Goal: Complete application form: Complete application form

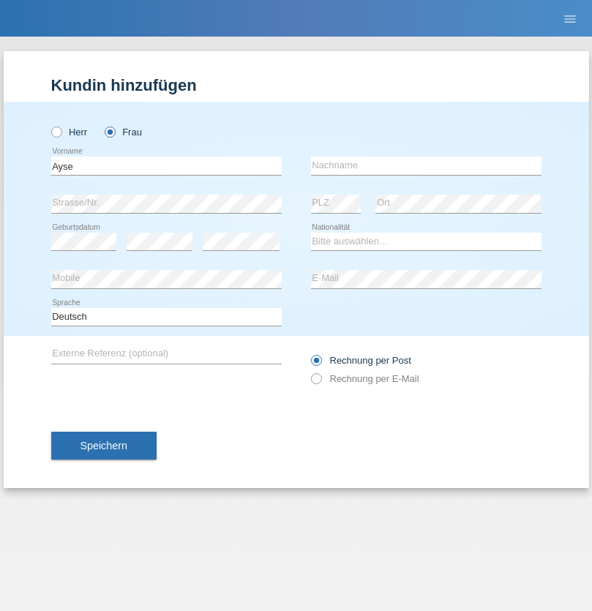
type input "Ayse"
click at [426, 165] on input "text" at bounding box center [426, 166] width 231 height 18
type input "Aykulteli"
select select "CH"
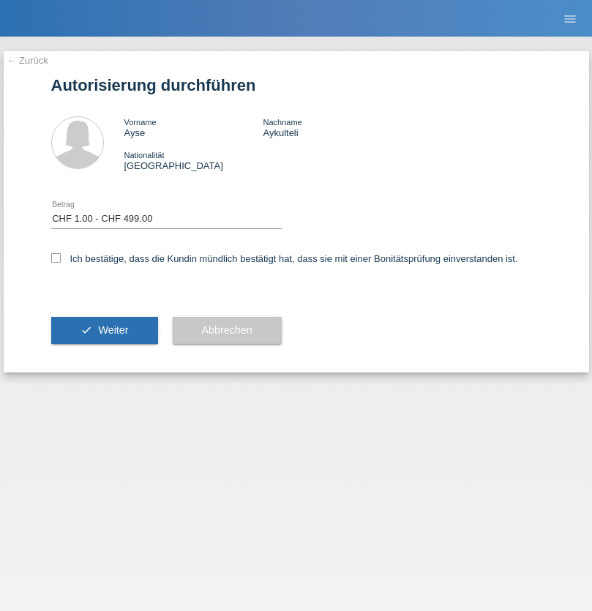
select select "1"
checkbox input "true"
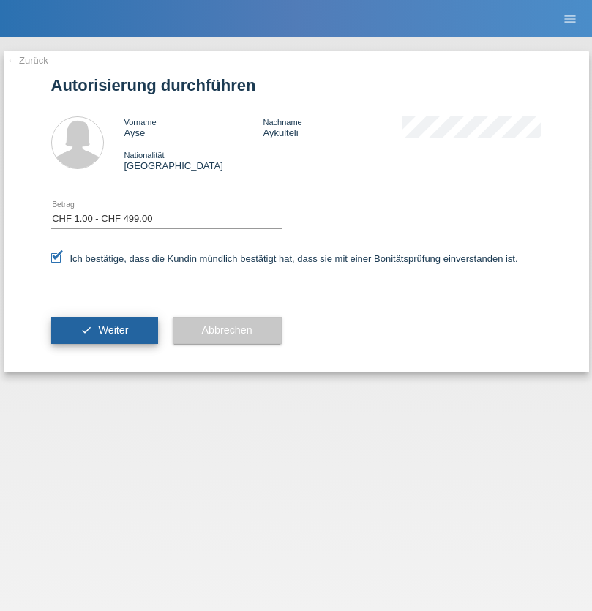
click at [104, 330] on span "Weiter" at bounding box center [113, 330] width 30 height 12
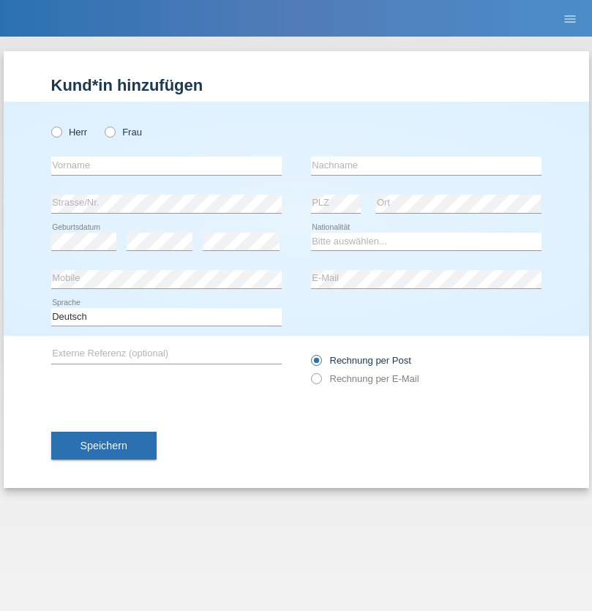
radio input "true"
click at [166, 165] on input "text" at bounding box center [166, 166] width 231 height 18
type input "[PERSON_NAME]"
click at [426, 165] on input "text" at bounding box center [426, 166] width 231 height 18
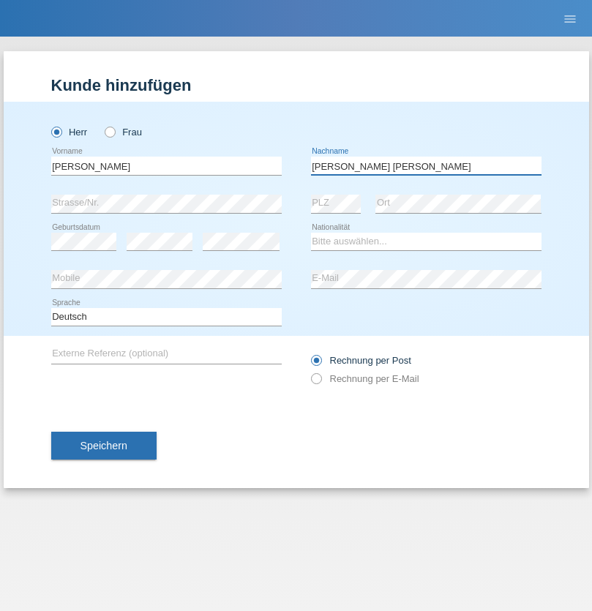
type input "Craveiro Rodrigues"
select select "PT"
select select "C"
select select "01"
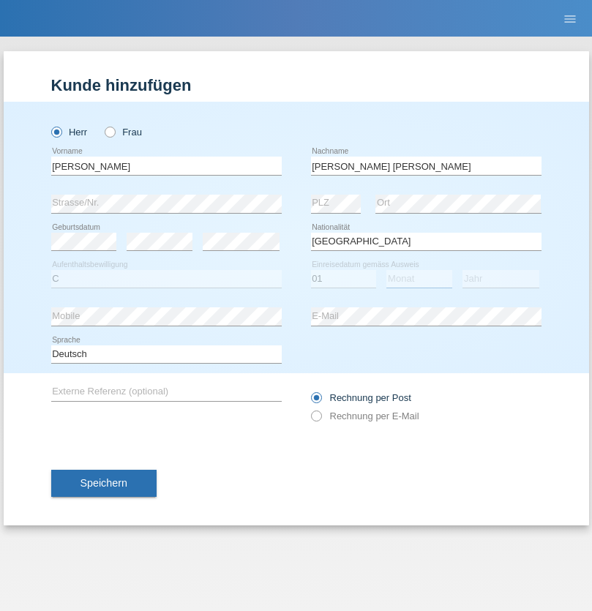
select select "05"
select select "2000"
